Goal: Information Seeking & Learning: Understand process/instructions

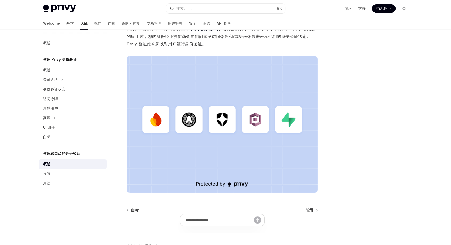
scroll to position [115, 0]
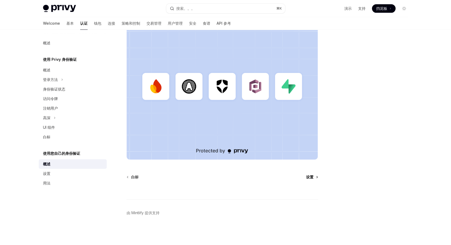
click at [312, 178] on span "设置" at bounding box center [309, 176] width 7 height 5
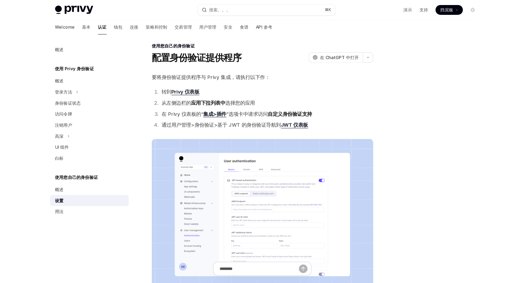
scroll to position [2, 0]
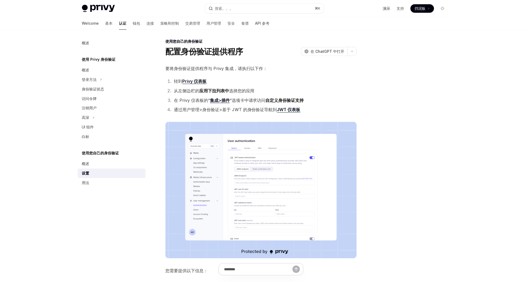
type textarea "*"
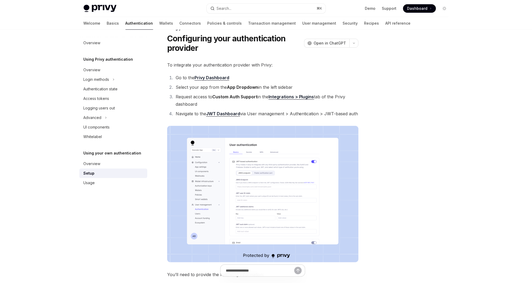
scroll to position [0, 0]
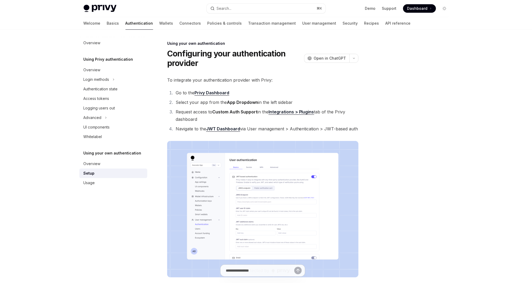
click at [304, 177] on img at bounding box center [262, 209] width 191 height 137
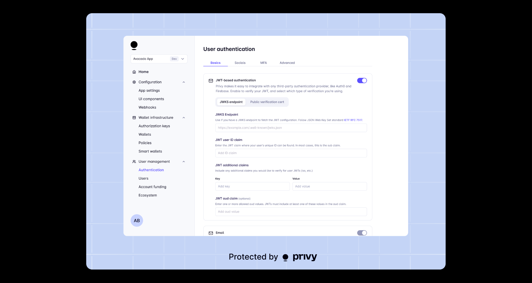
click at [443, 93] on img at bounding box center [266, 141] width 360 height 257
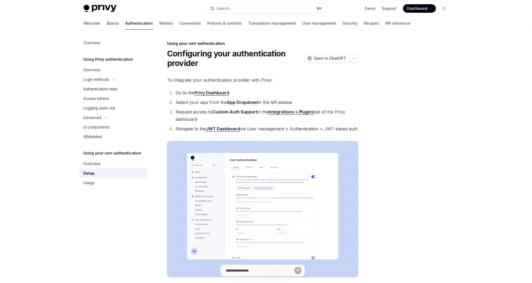
click at [244, 227] on img at bounding box center [262, 209] width 191 height 137
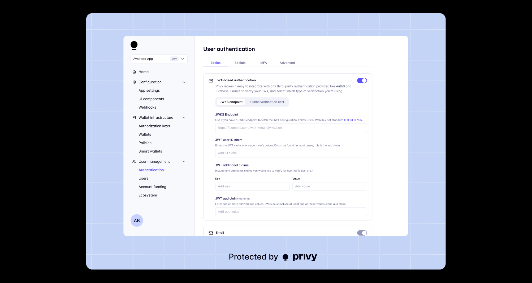
click at [446, 145] on div at bounding box center [266, 141] width 532 height 283
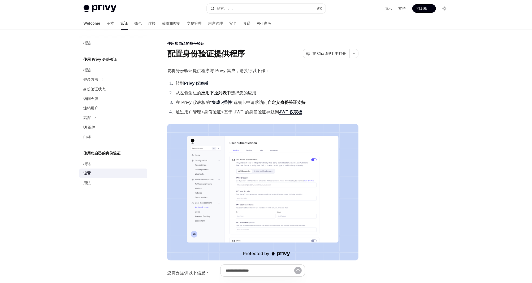
click at [315, 197] on img at bounding box center [262, 192] width 191 height 137
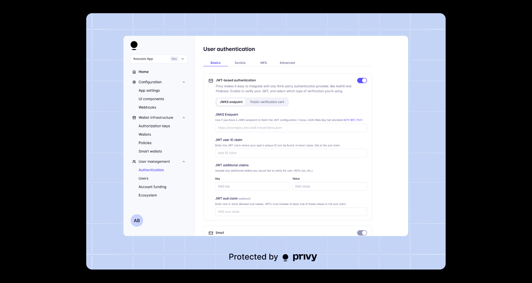
click at [98, 206] on img at bounding box center [266, 141] width 360 height 257
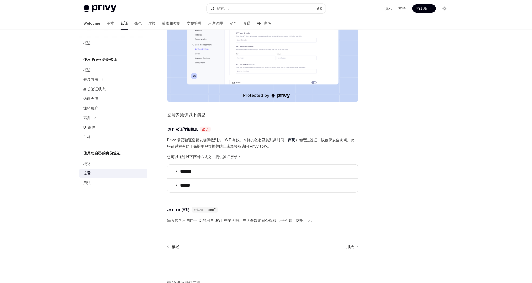
scroll to position [159, 0]
click at [201, 173] on p "*******" at bounding box center [191, 171] width 22 height 5
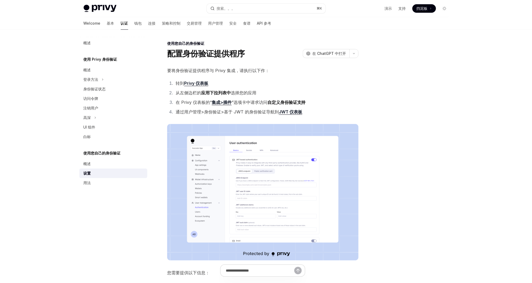
click at [387, 102] on div at bounding box center [412, 161] width 81 height 243
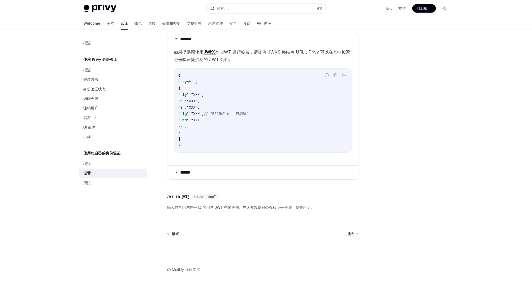
scroll to position [309, 0]
